Goal: Transaction & Acquisition: Book appointment/travel/reservation

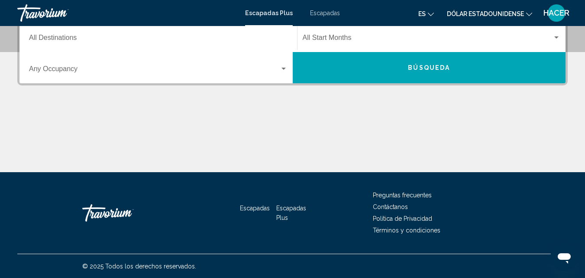
scroll to position [208, 0]
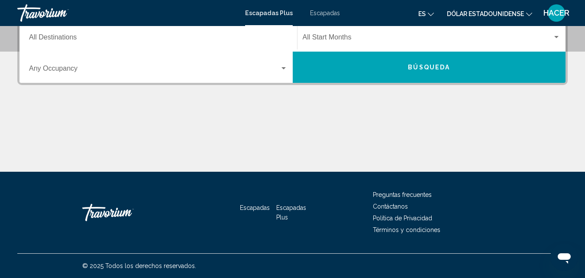
click at [328, 11] on font "Escapadas" at bounding box center [325, 13] width 30 height 7
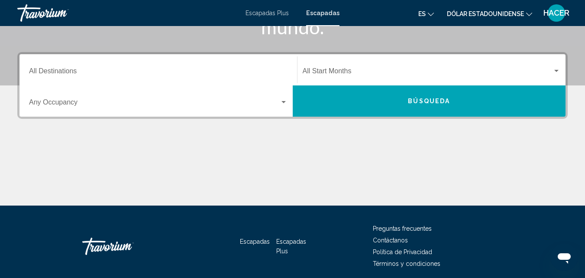
scroll to position [191, 0]
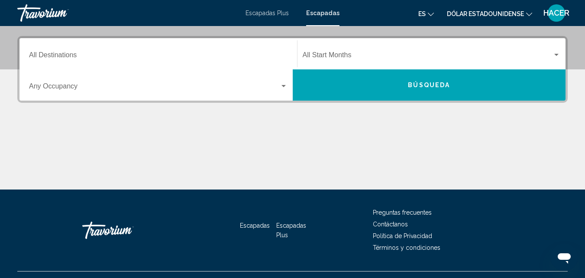
click at [80, 55] on input "Destination All Destinations" at bounding box center [158, 57] width 259 height 8
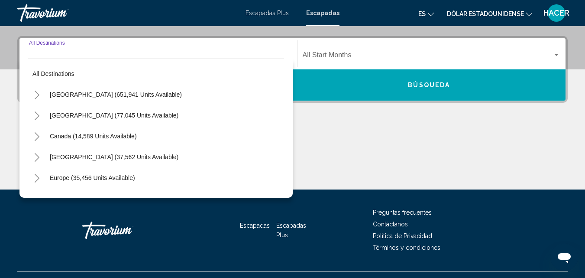
scroll to position [198, 0]
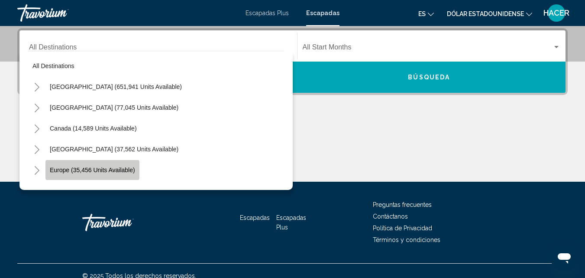
click at [71, 172] on span "Europe (35,456 units available)" at bounding box center [92, 169] width 85 height 7
type input "**********"
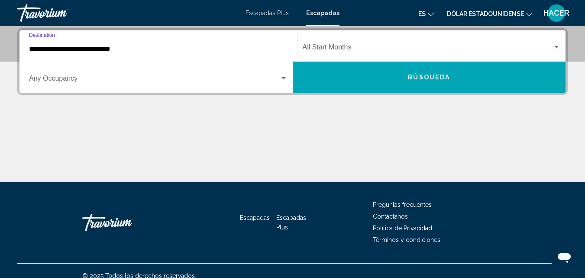
click at [426, 80] on span "Búsqueda" at bounding box center [429, 77] width 42 height 7
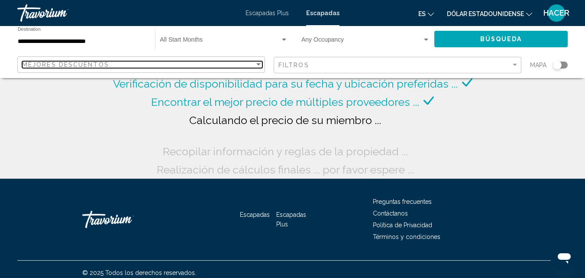
click at [256, 65] on div "Sort by" at bounding box center [258, 64] width 4 height 2
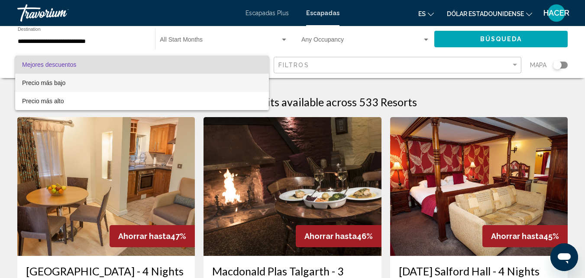
click at [58, 84] on font "Precio más bajo" at bounding box center [43, 82] width 43 height 7
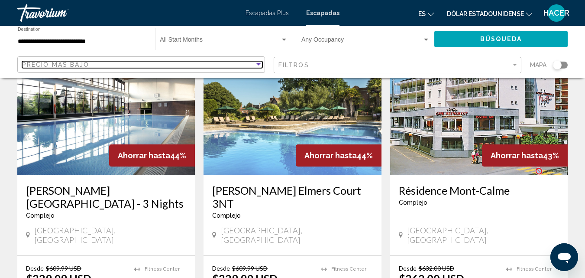
scroll to position [711, 0]
